Goal: Task Accomplishment & Management: Complete application form

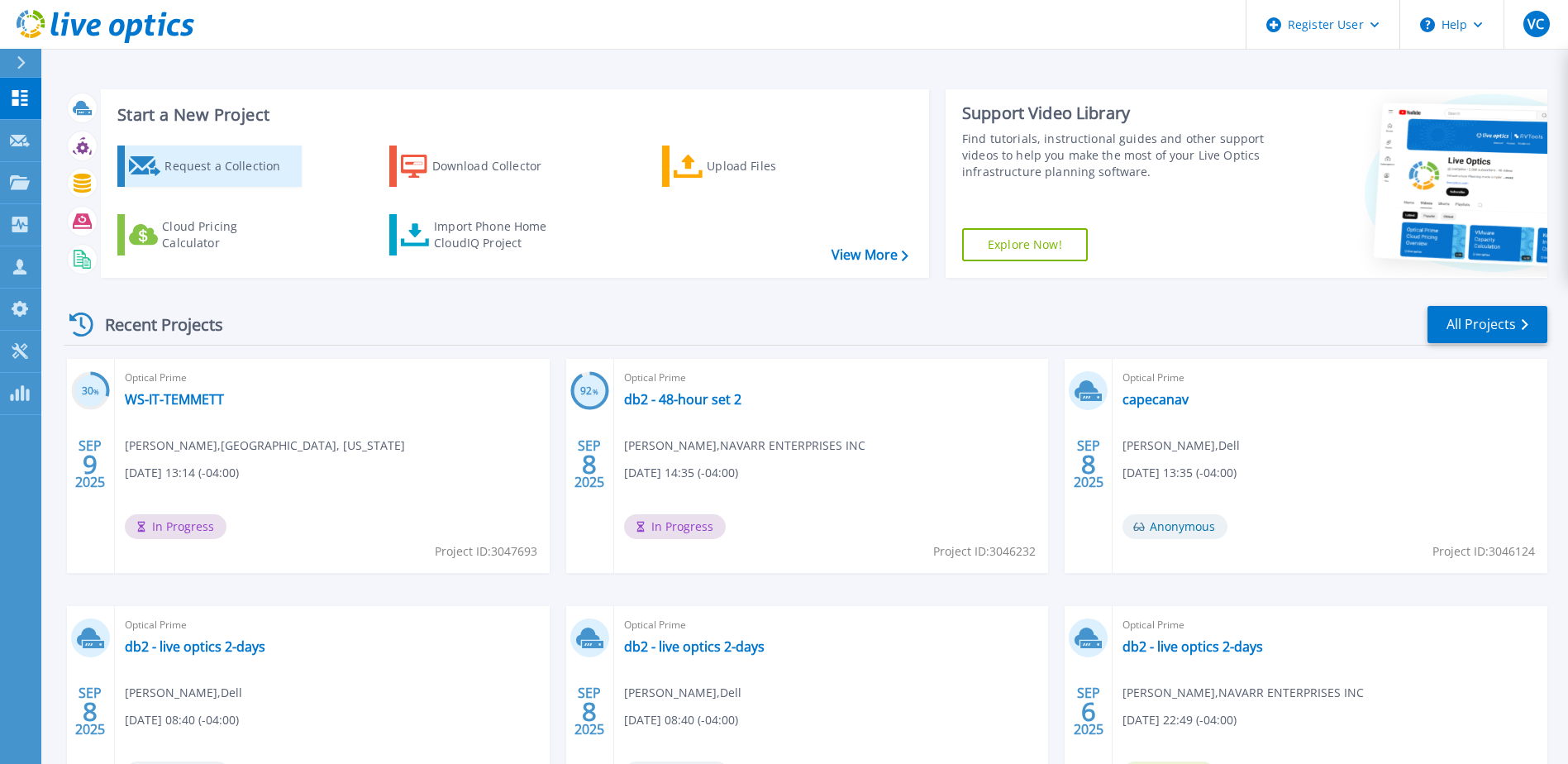
drag, startPoint x: 176, startPoint y: 155, endPoint x: 191, endPoint y: 160, distance: 15.8
click at [176, 155] on div "Request a Collection" at bounding box center [230, 166] width 132 height 33
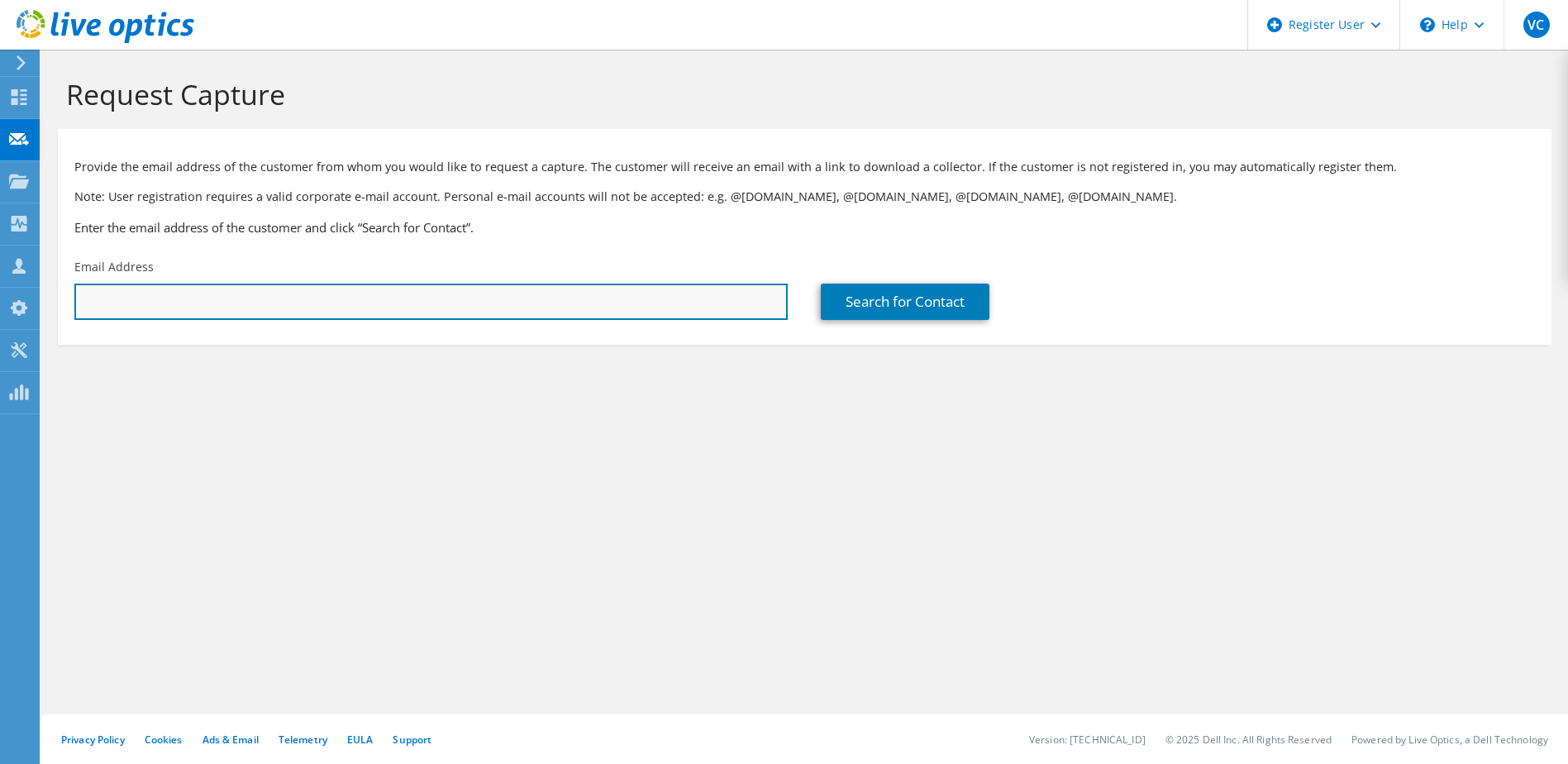
drag, startPoint x: 359, startPoint y: 288, endPoint x: 346, endPoint y: 291, distance: 13.3
click at [358, 287] on input "text" at bounding box center [431, 302] width 713 height 36
paste input "[EMAIL_ADDRESS][PERSON_NAME][DOMAIN_NAME]"
type input "[EMAIL_ADDRESS][PERSON_NAME][DOMAIN_NAME]"
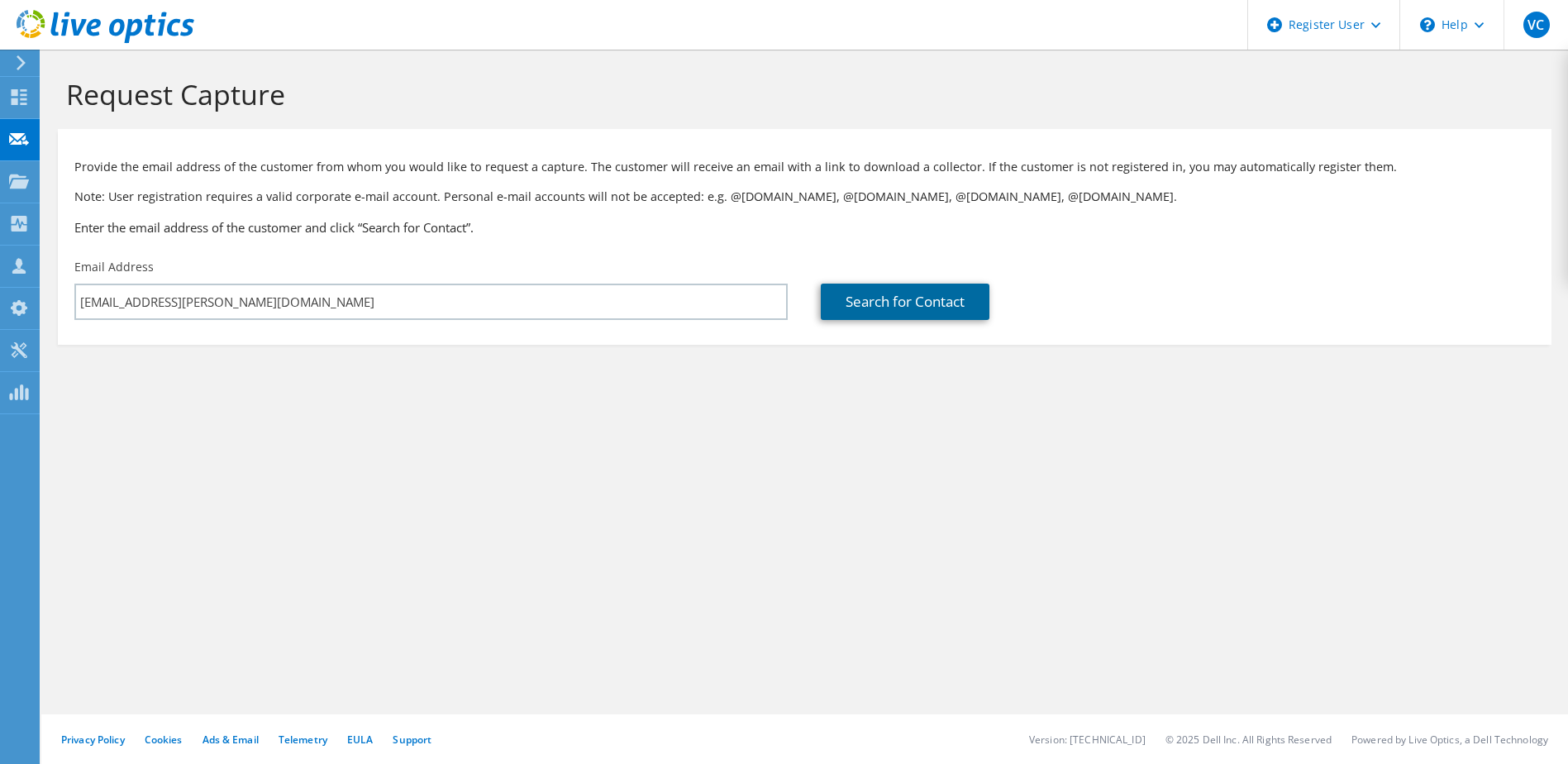
drag, startPoint x: 942, startPoint y: 290, endPoint x: 941, endPoint y: 299, distance: 9.1
click at [942, 290] on link "Search for Contact" at bounding box center [905, 302] width 168 height 36
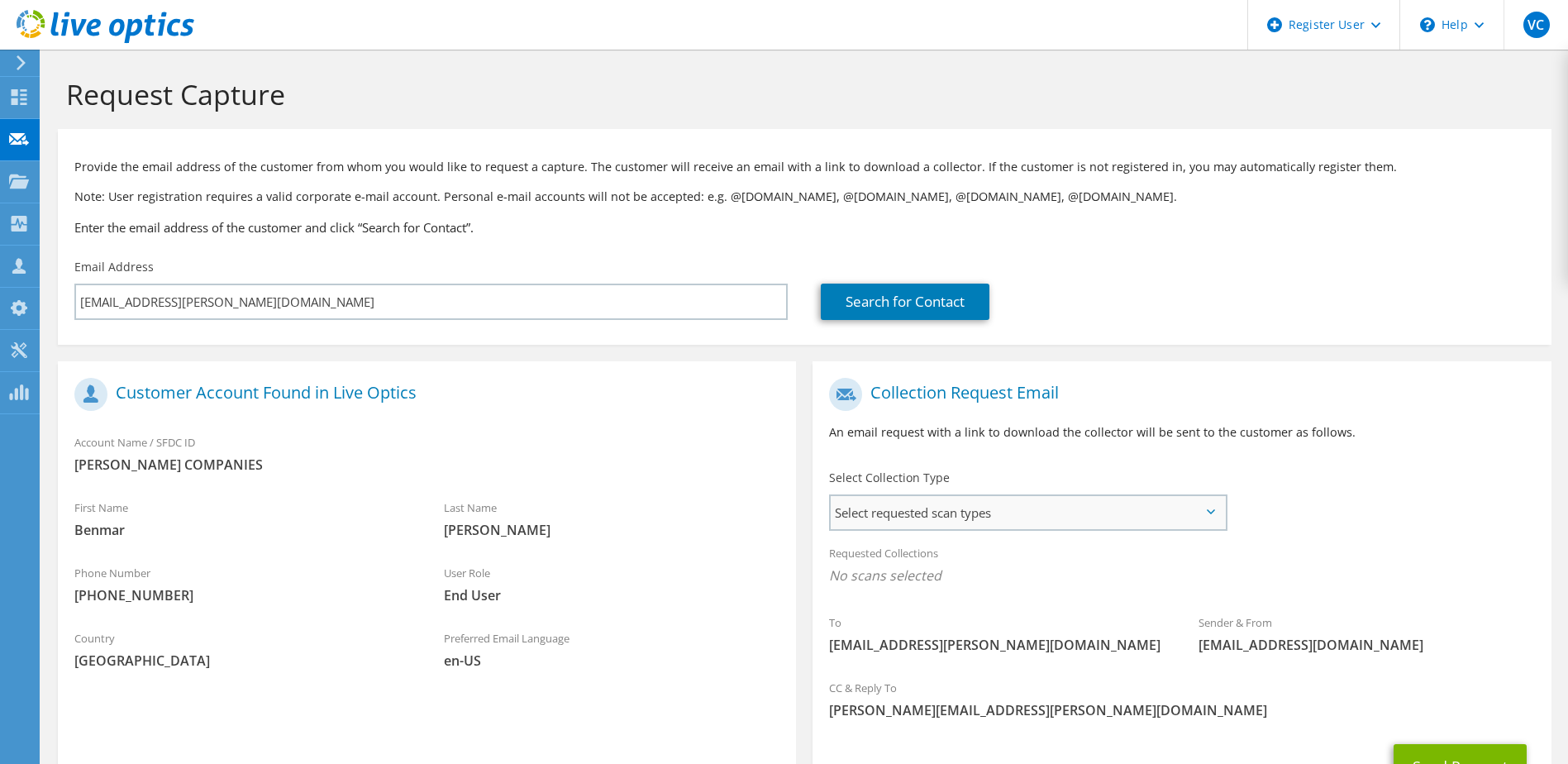
click at [973, 500] on span "Select requested scan types" at bounding box center [1027, 513] width 393 height 33
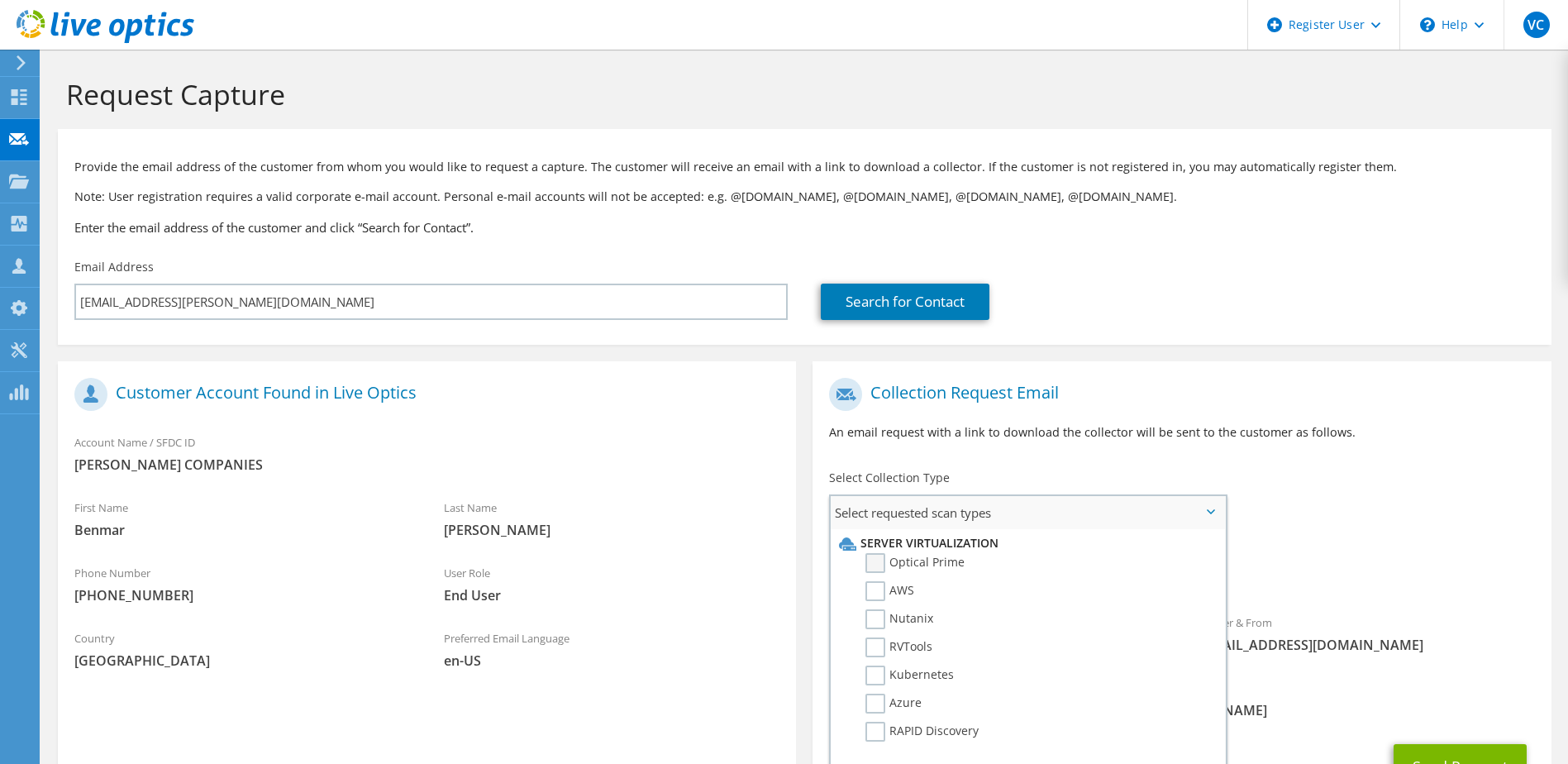
click at [881, 560] on label "Optical Prime" at bounding box center [915, 564] width 99 height 20
click at [0, 0] on input "Optical Prime" at bounding box center [0, 0] width 0 height 0
click at [1397, 495] on div "To benmar.williams@grahamcos.com Sender & From liveoptics@liveoptics.com" at bounding box center [1181, 523] width 738 height 306
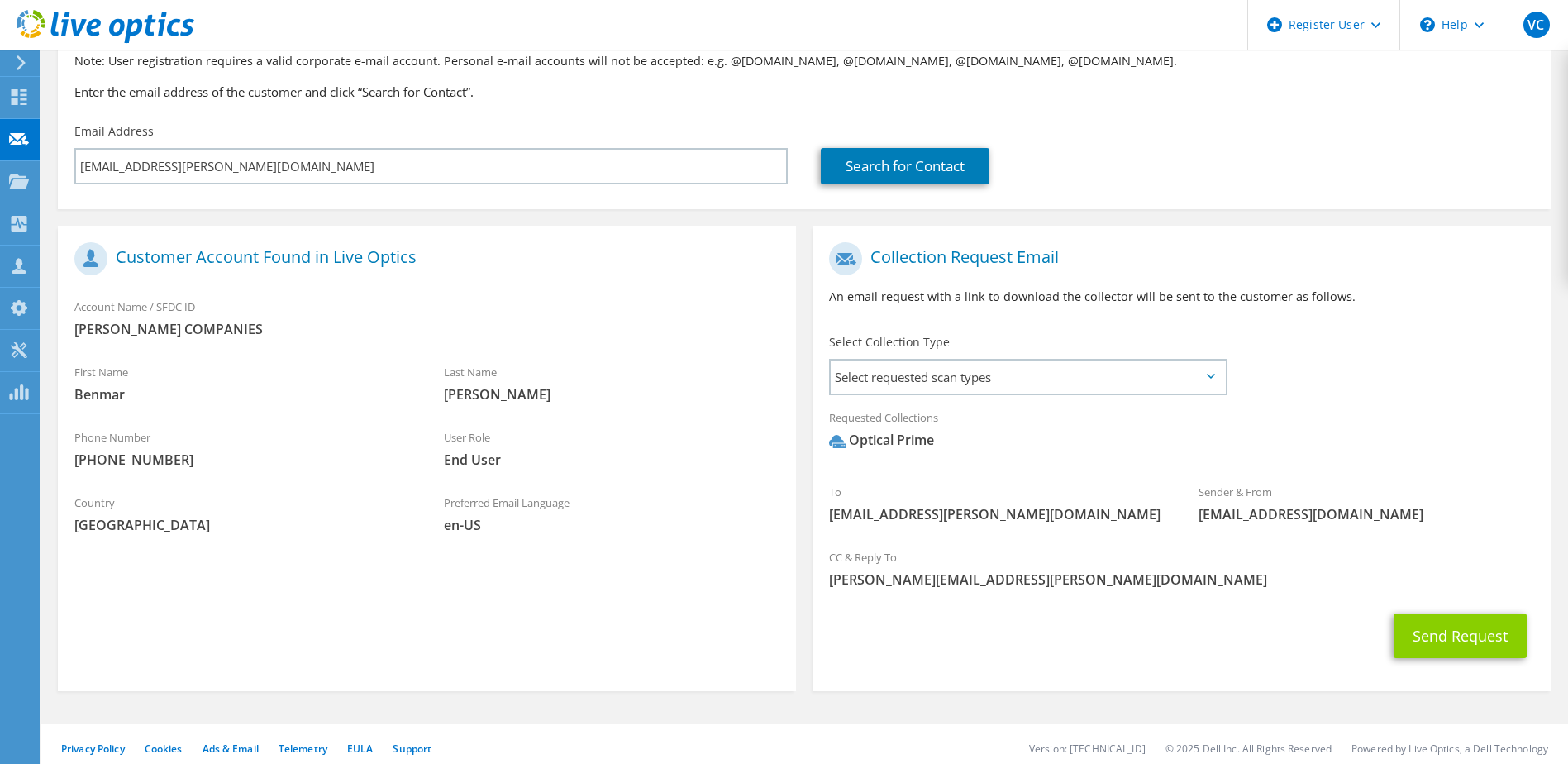
scroll to position [146, 0]
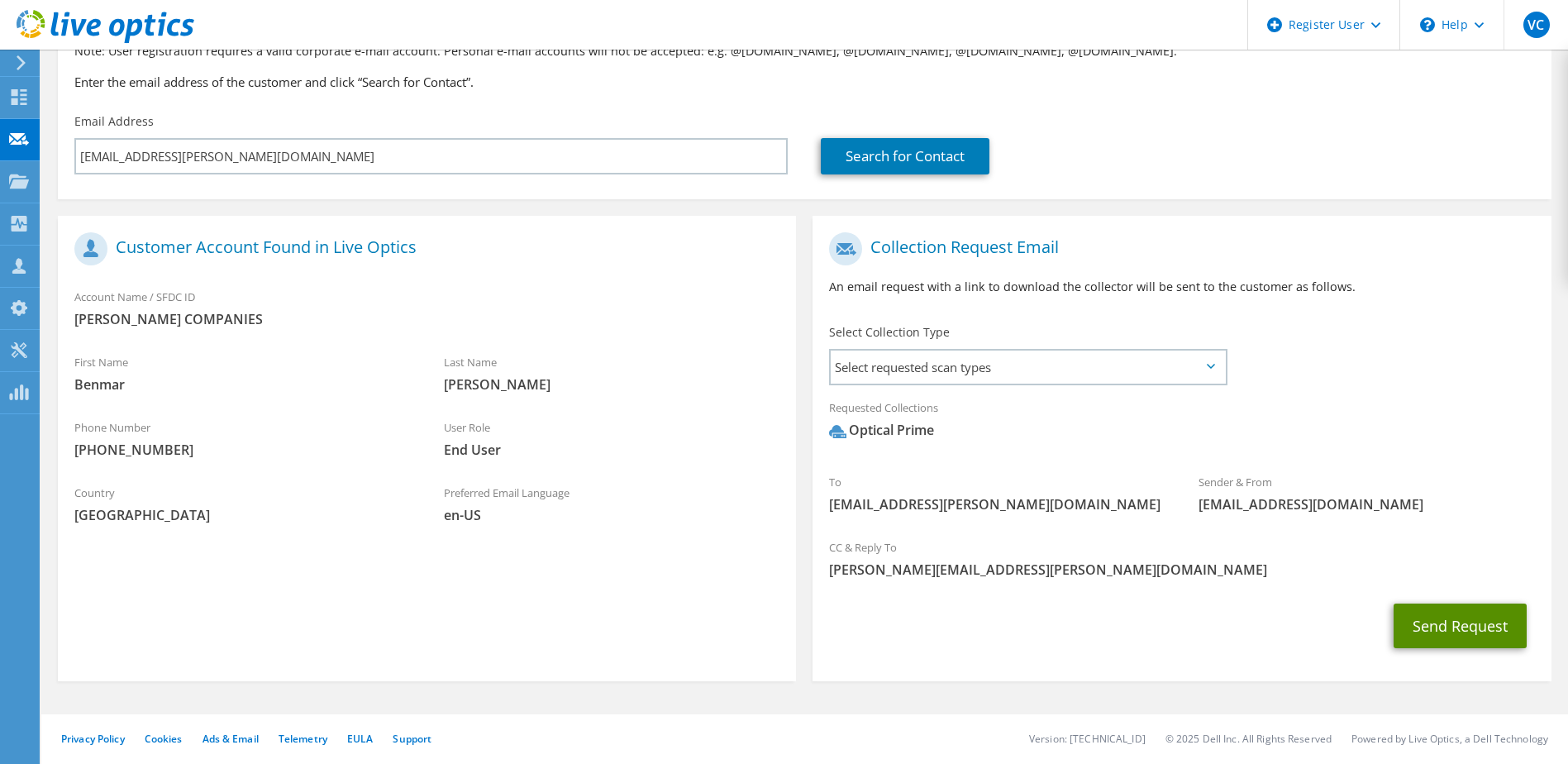
click at [1452, 627] on button "Send Request" at bounding box center [1460, 626] width 133 height 45
